Goal: Task Accomplishment & Management: Manage account settings

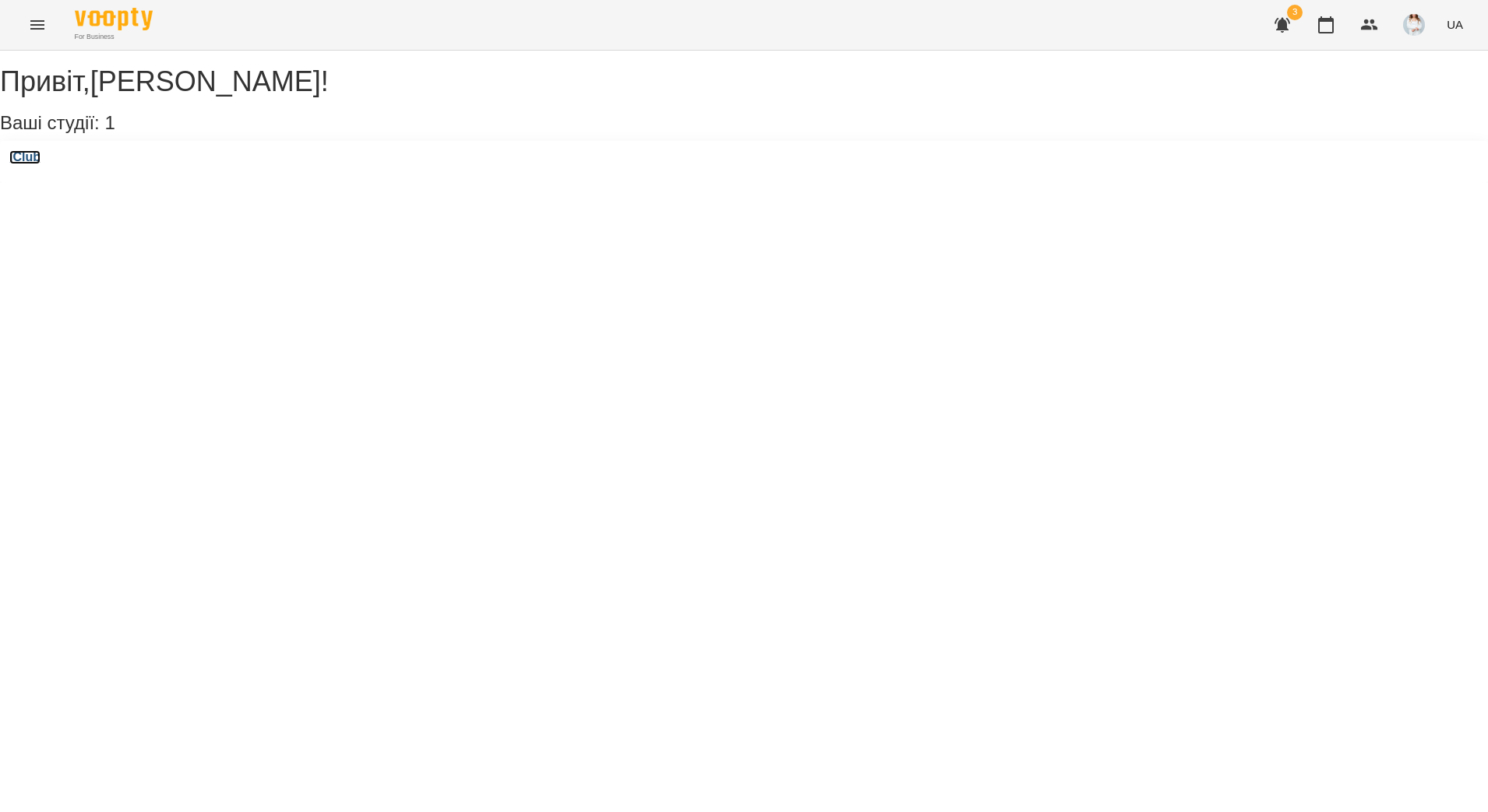
drag, startPoint x: 36, startPoint y: 172, endPoint x: 80, endPoint y: 181, distance: 44.9
click at [36, 164] on h3 "iClub" at bounding box center [25, 157] width 31 height 14
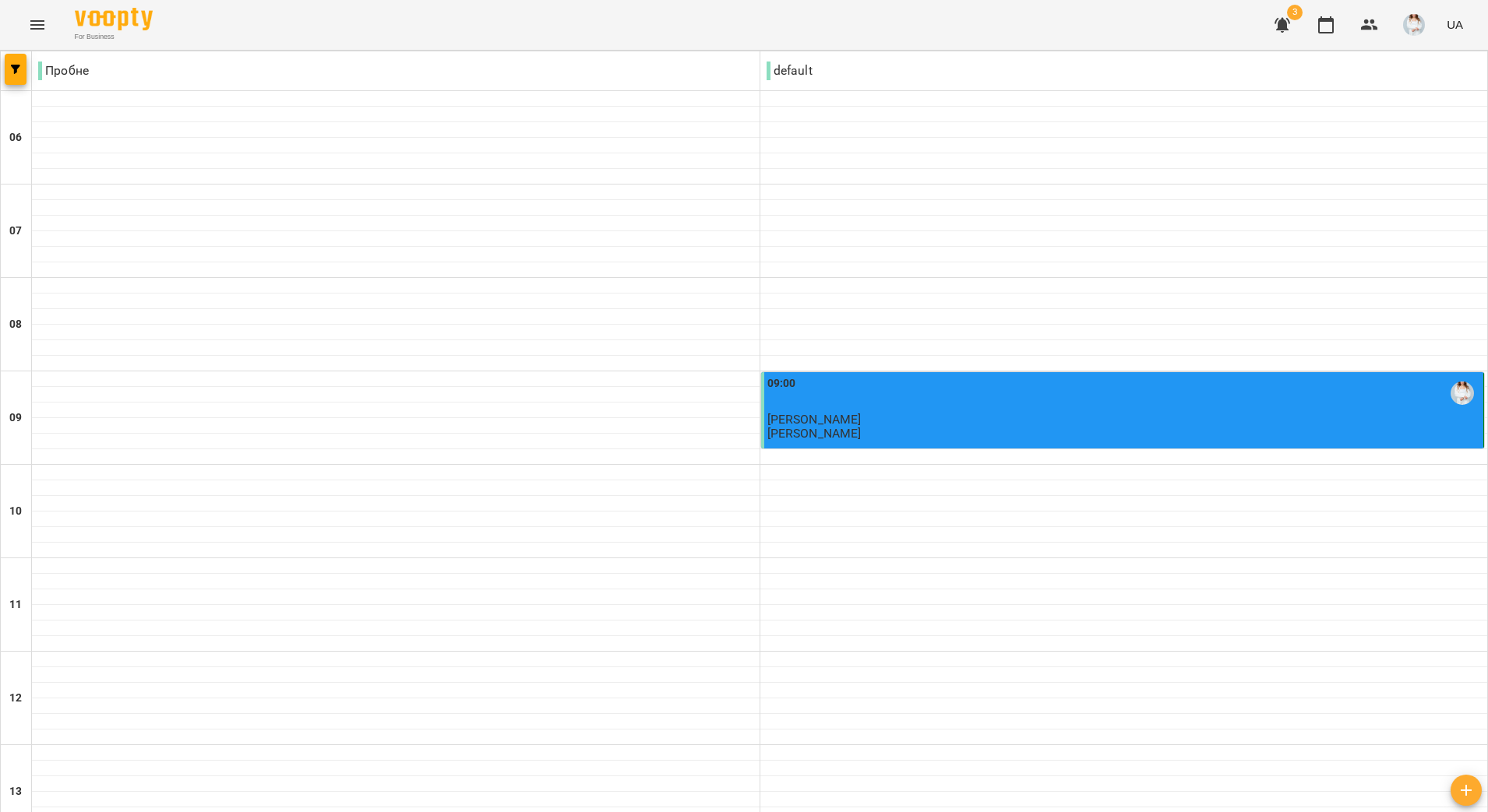
type input "**********"
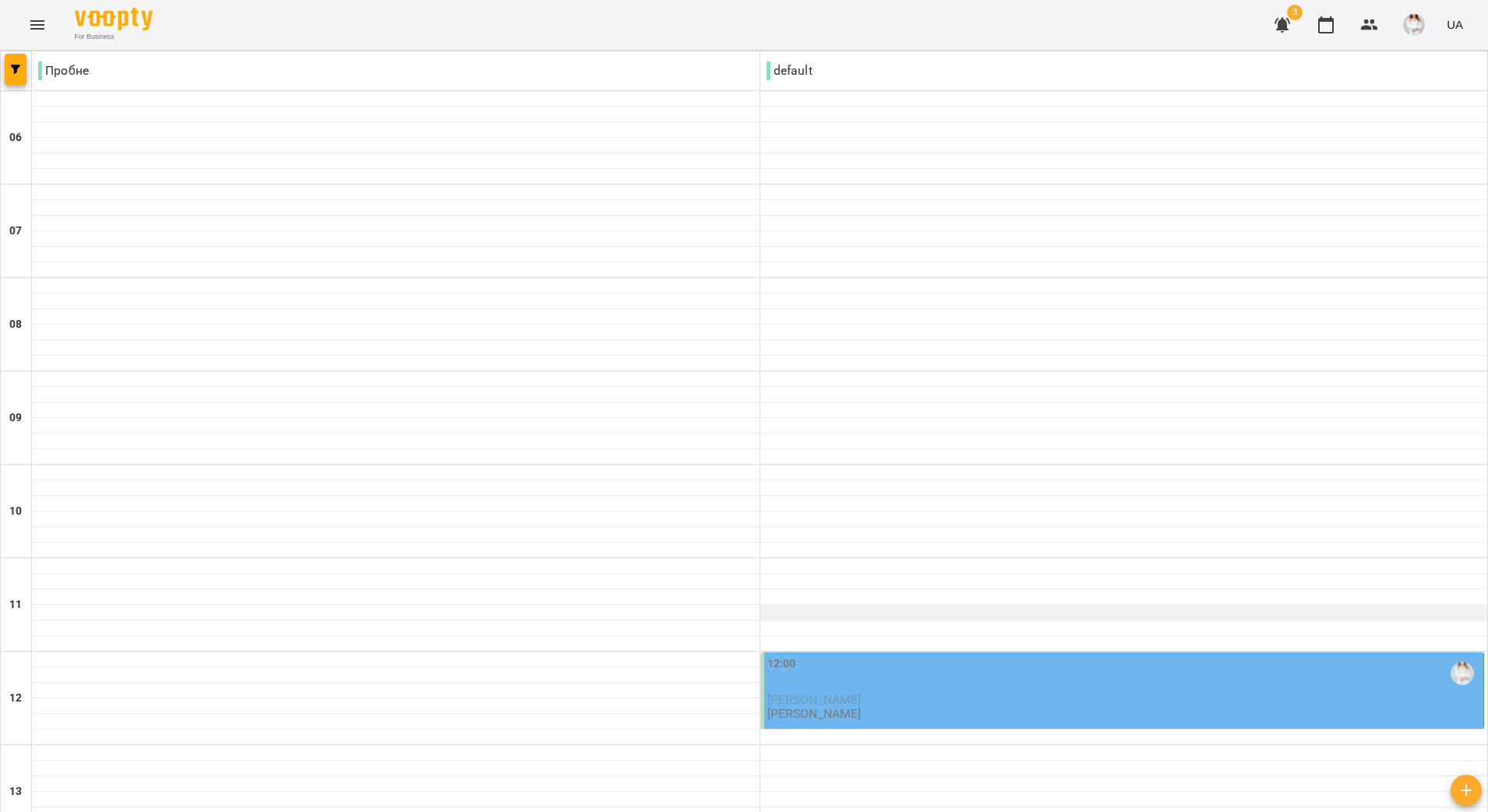
scroll to position [389, 0]
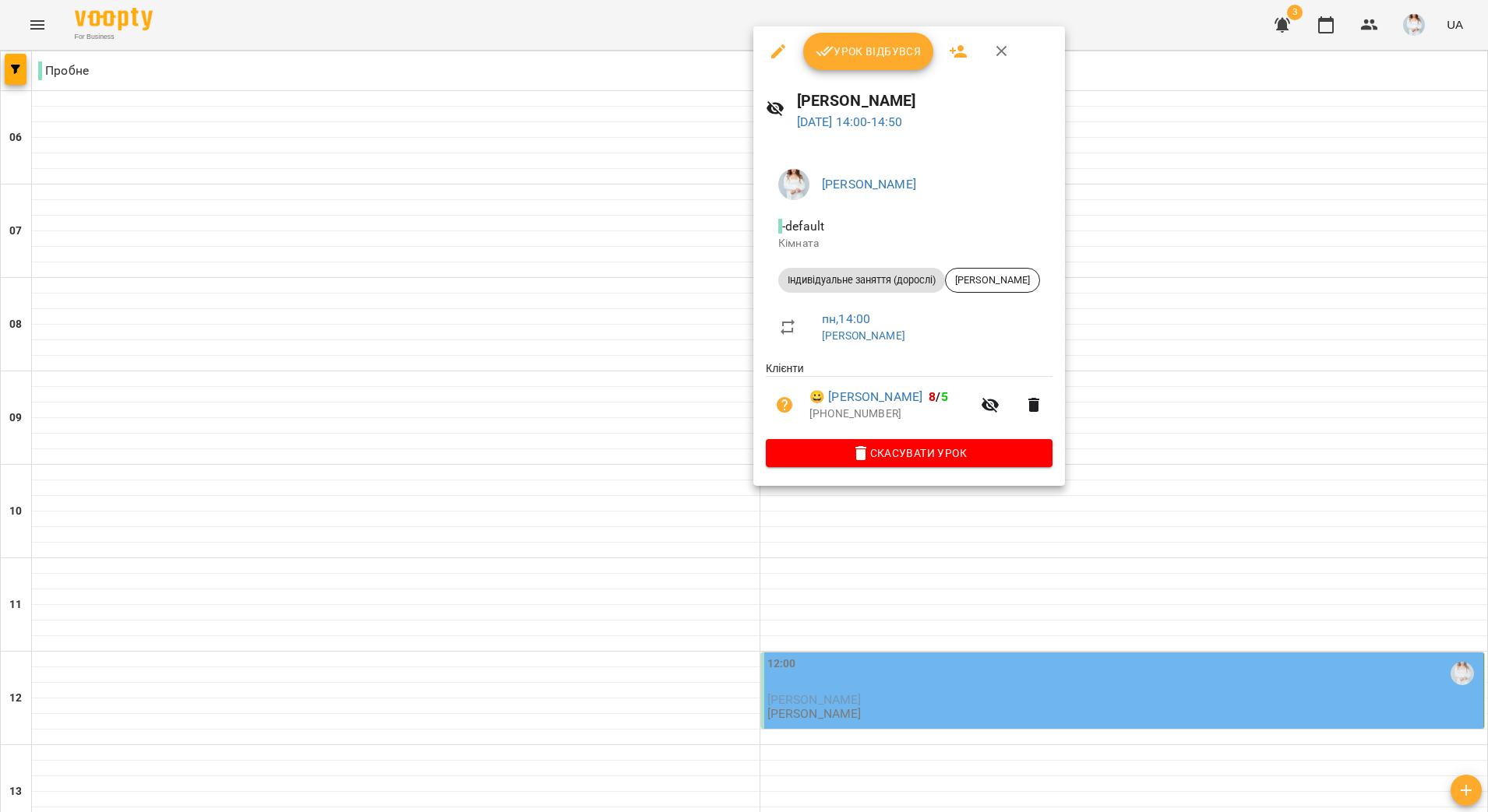
click at [886, 62] on button "Урок відбувся" at bounding box center [869, 51] width 131 height 37
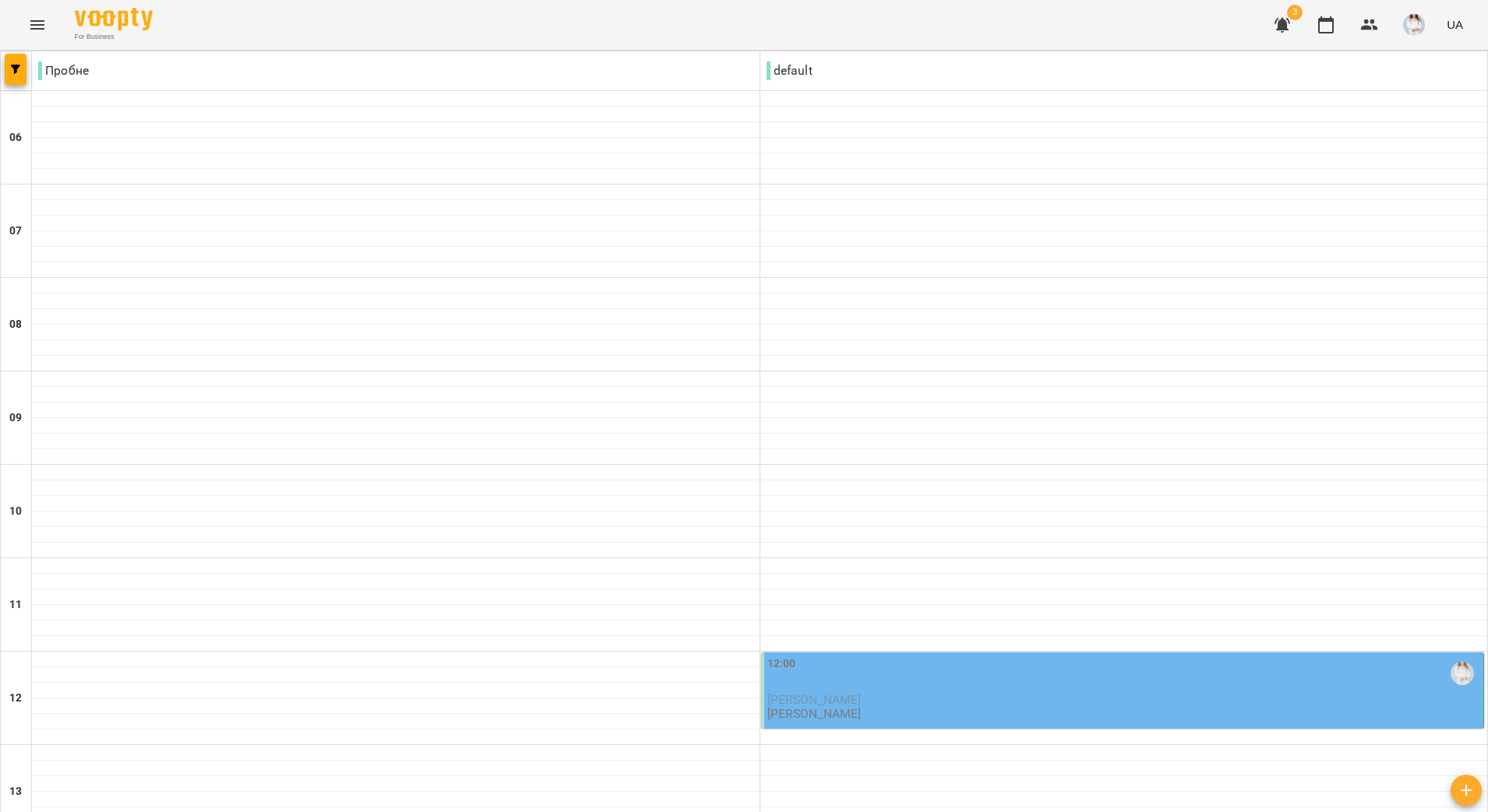
scroll to position [389, 0]
click at [861, 692] on span "[PERSON_NAME]" at bounding box center [814, 699] width 94 height 14
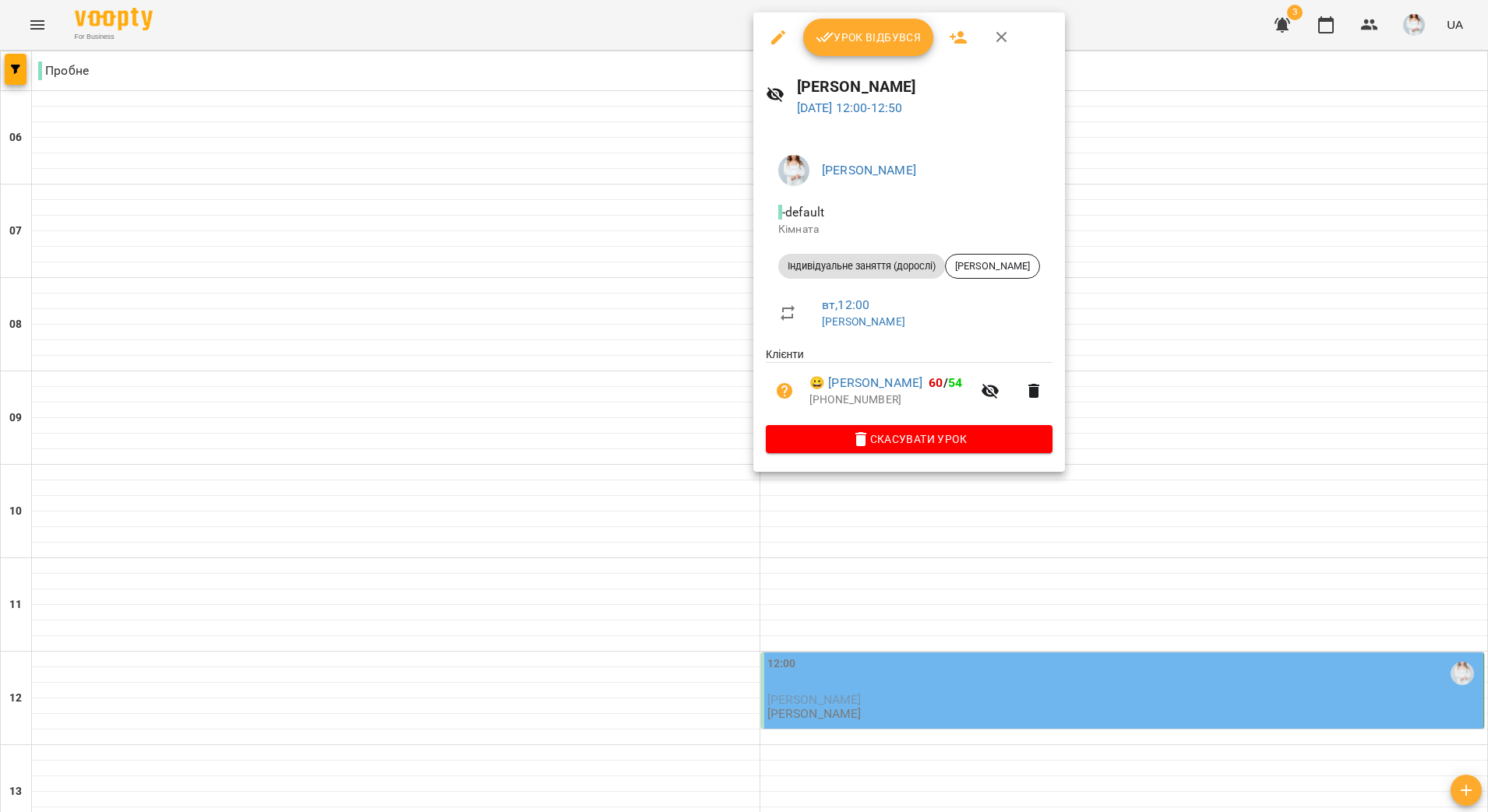
click at [907, 31] on span "Урок відбувся" at bounding box center [868, 37] width 106 height 18
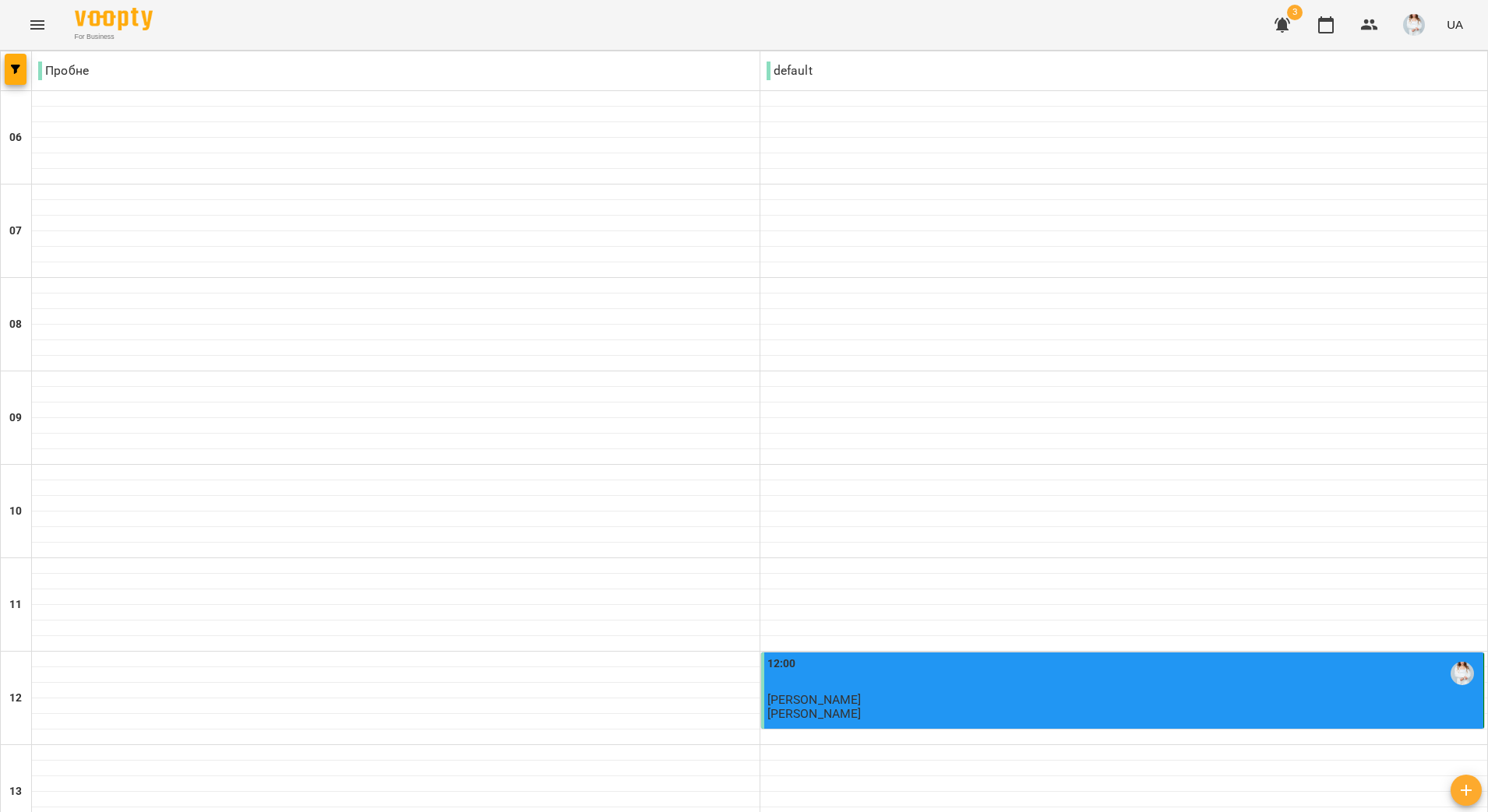
scroll to position [972, 0]
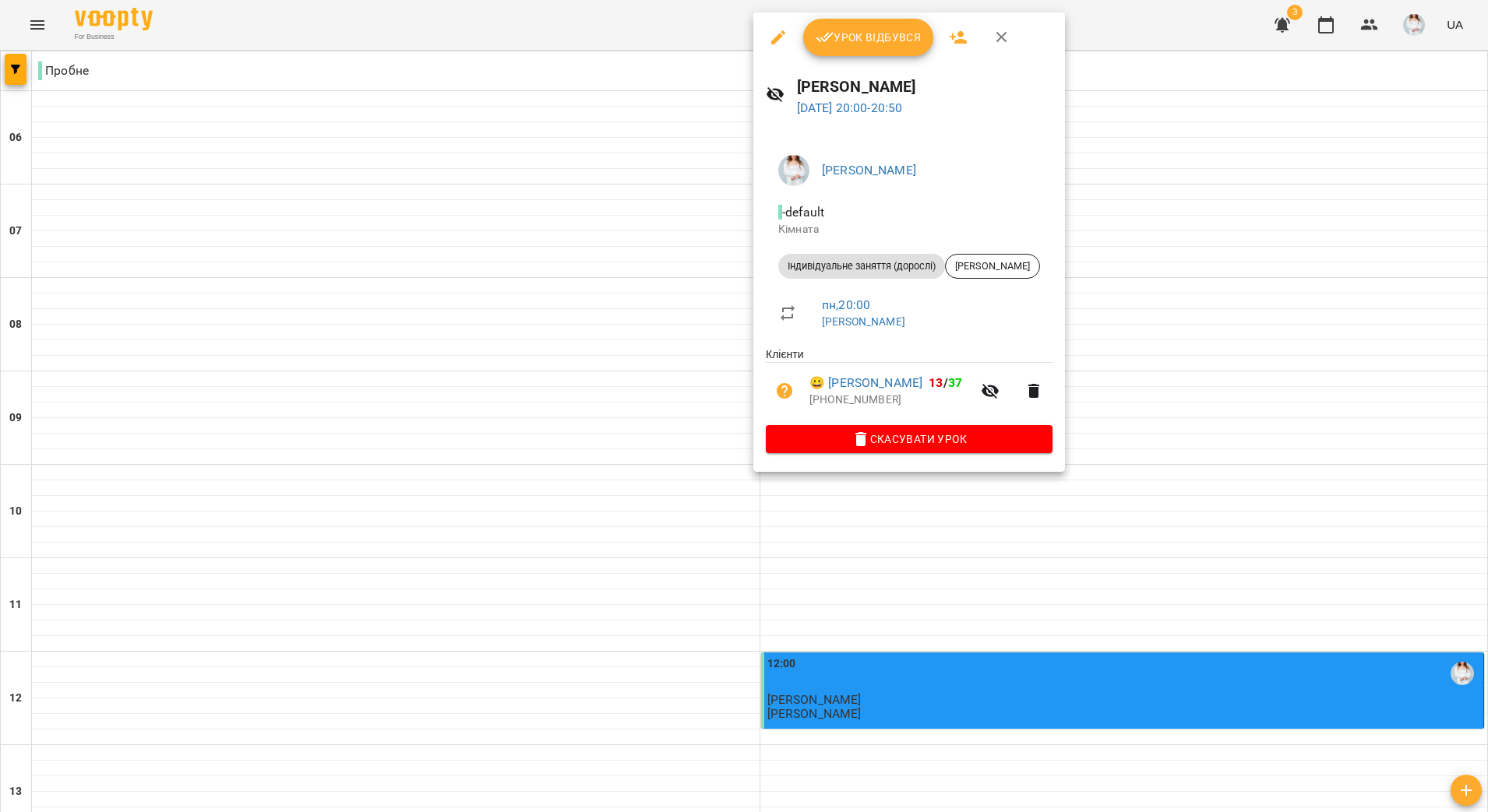
click at [861, 25] on button "Урок відбувся" at bounding box center [869, 37] width 131 height 37
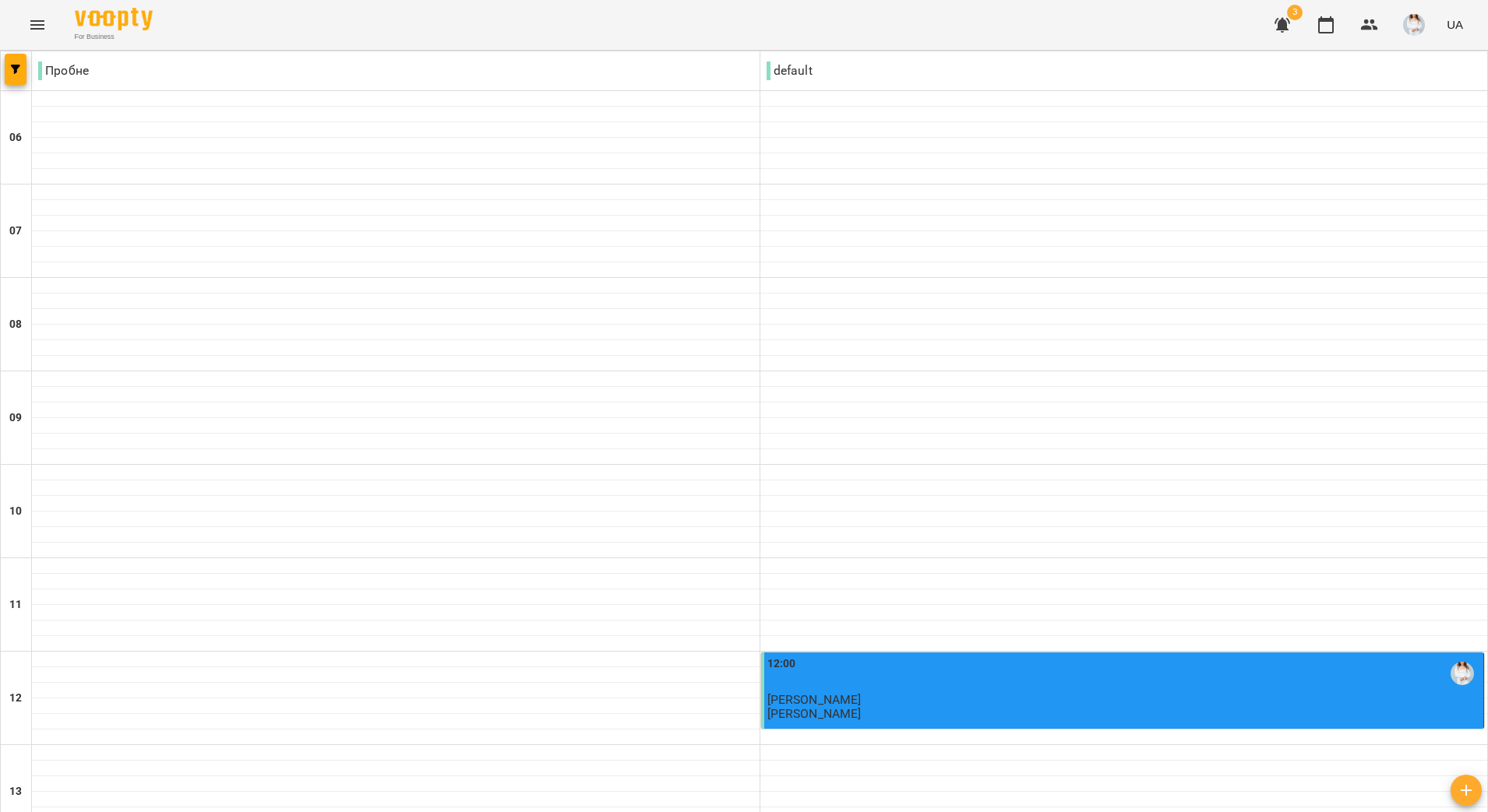
scroll to position [972, 0]
